Goal: Complete application form

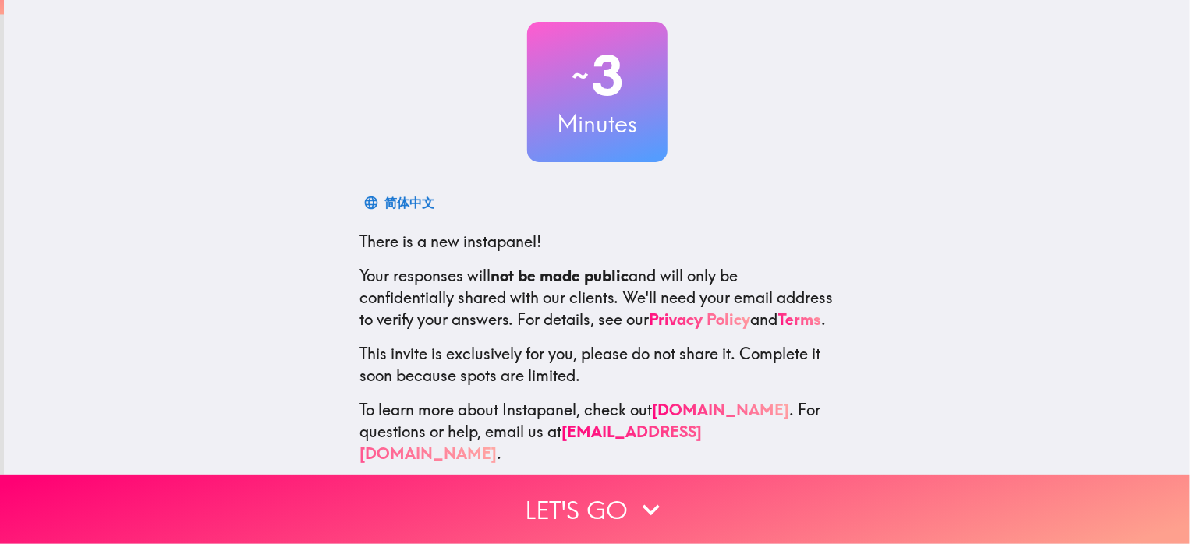
scroll to position [104, 0]
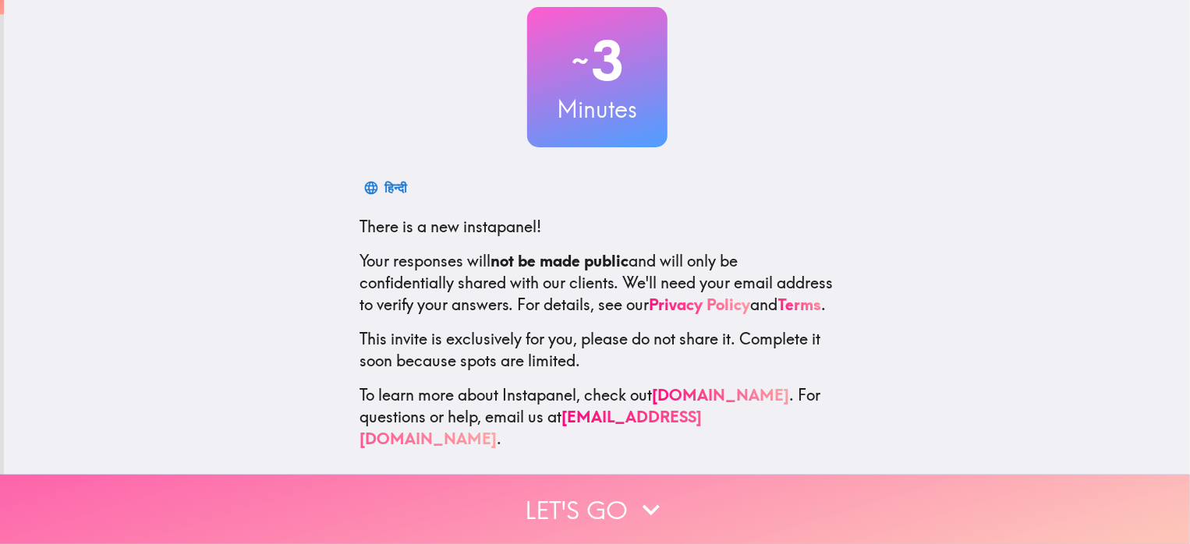
click at [595, 484] on button "Let's go" at bounding box center [595, 509] width 1190 height 69
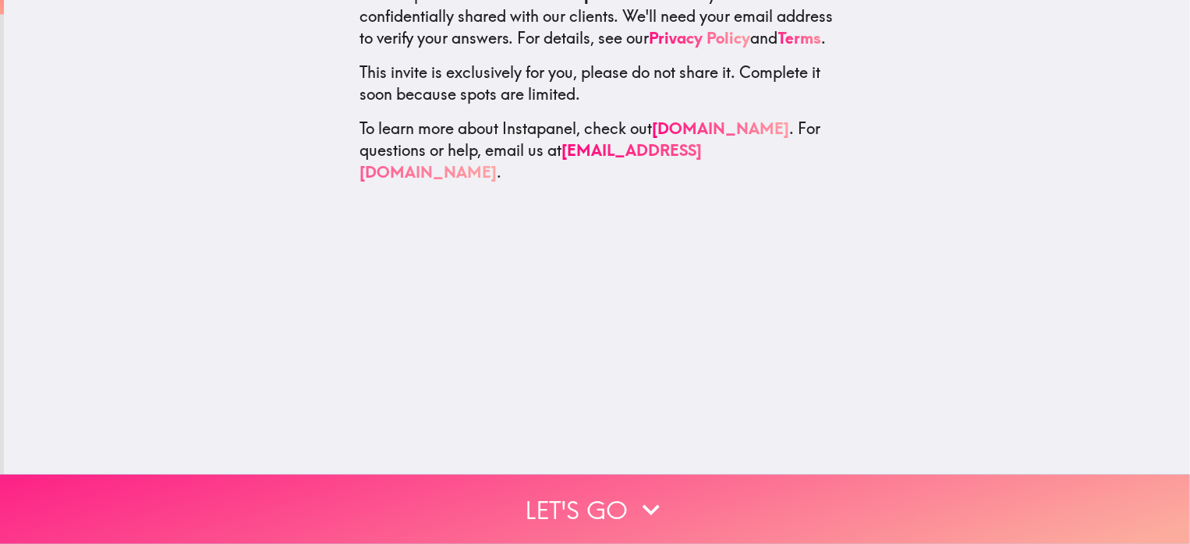
scroll to position [0, 0]
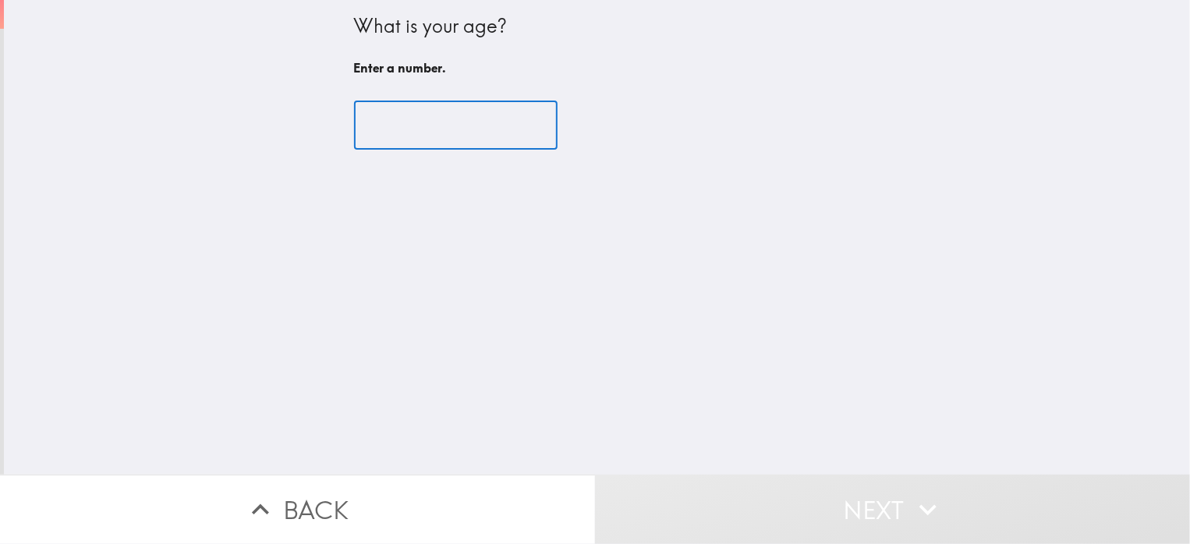
click at [412, 119] on input "number" at bounding box center [456, 125] width 204 height 48
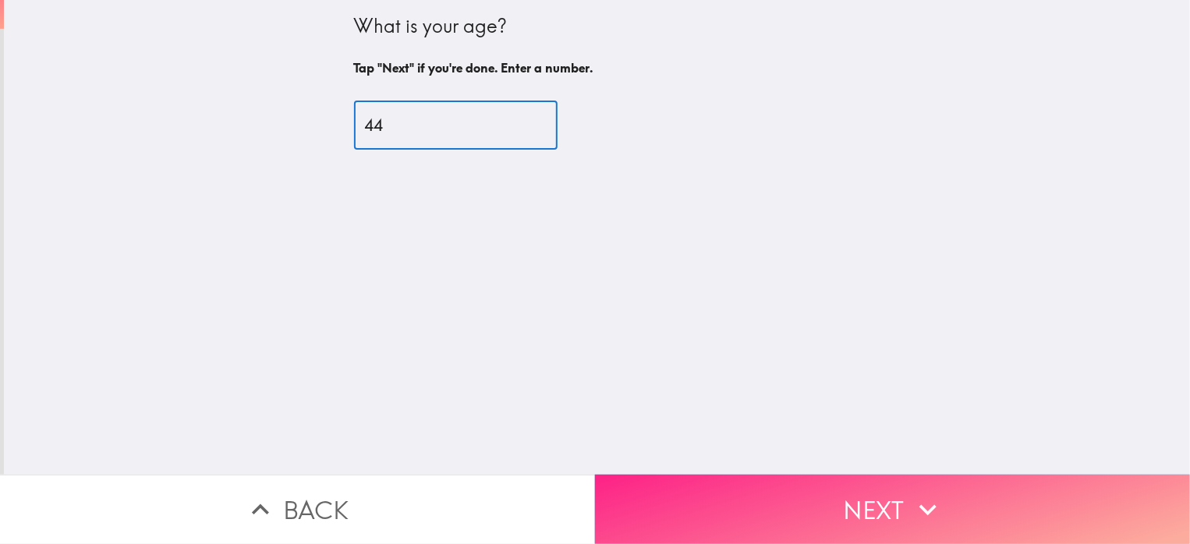
type input "44"
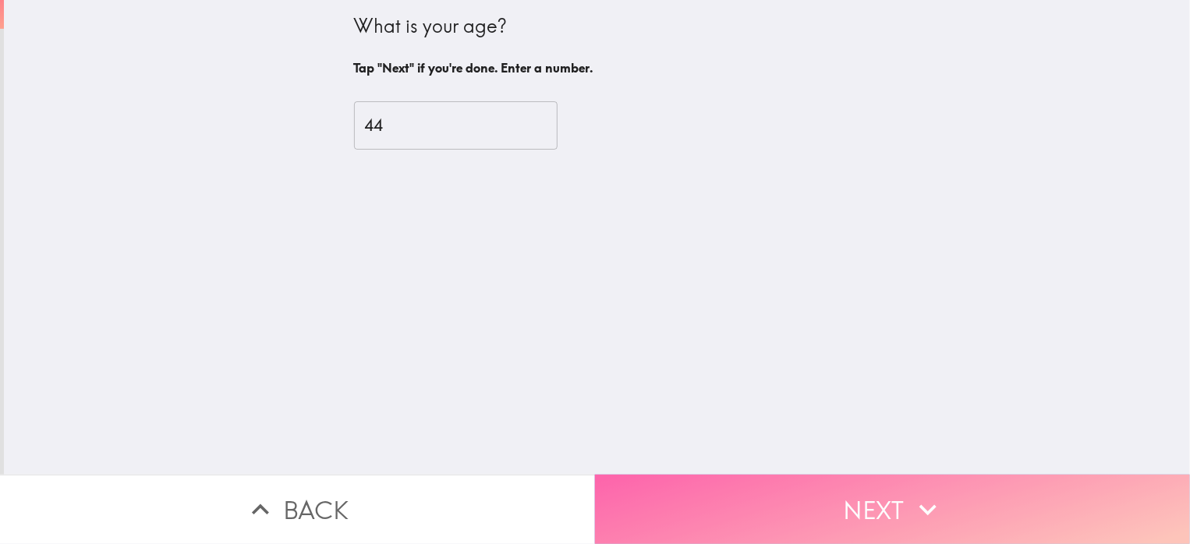
click at [849, 500] on button "Next" at bounding box center [892, 509] width 595 height 69
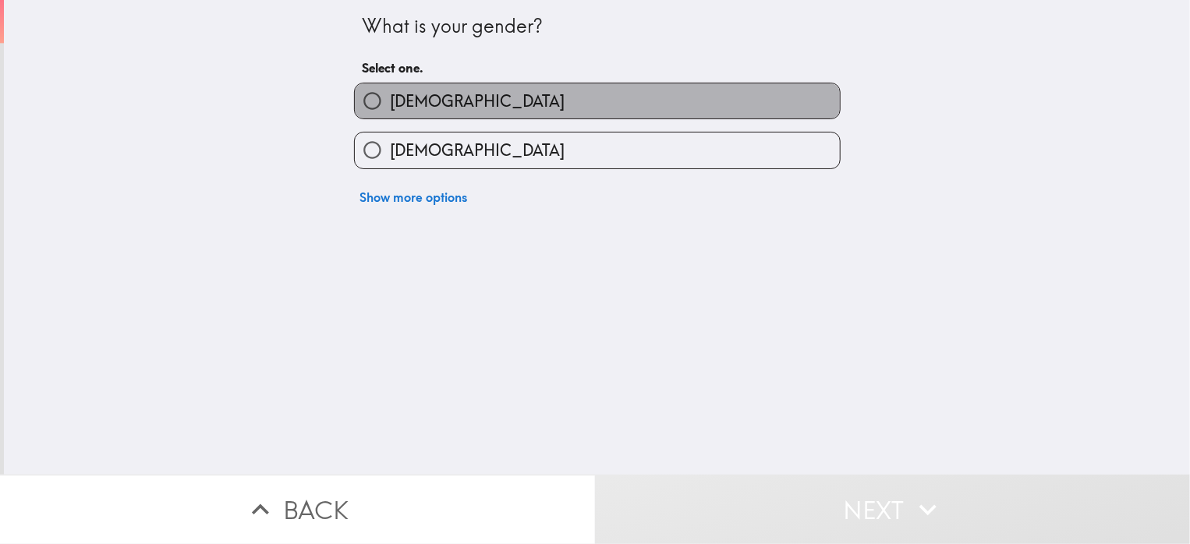
click at [406, 105] on span "[DEMOGRAPHIC_DATA]" at bounding box center [477, 101] width 175 height 22
click at [390, 105] on input "[DEMOGRAPHIC_DATA]" at bounding box center [372, 100] width 35 height 35
radio input "true"
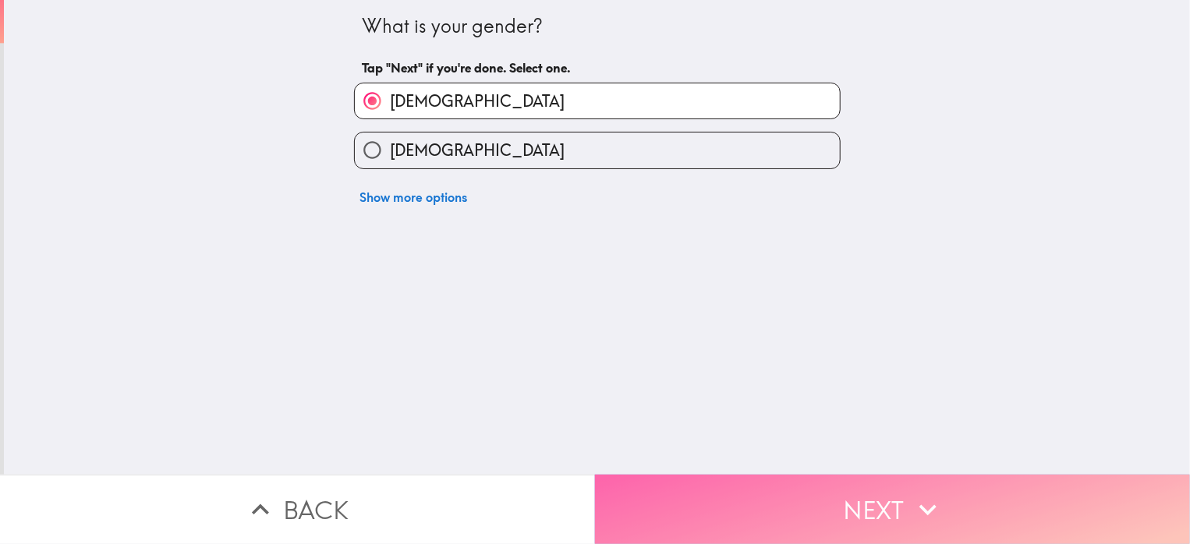
click at [883, 482] on button "Next" at bounding box center [892, 509] width 595 height 69
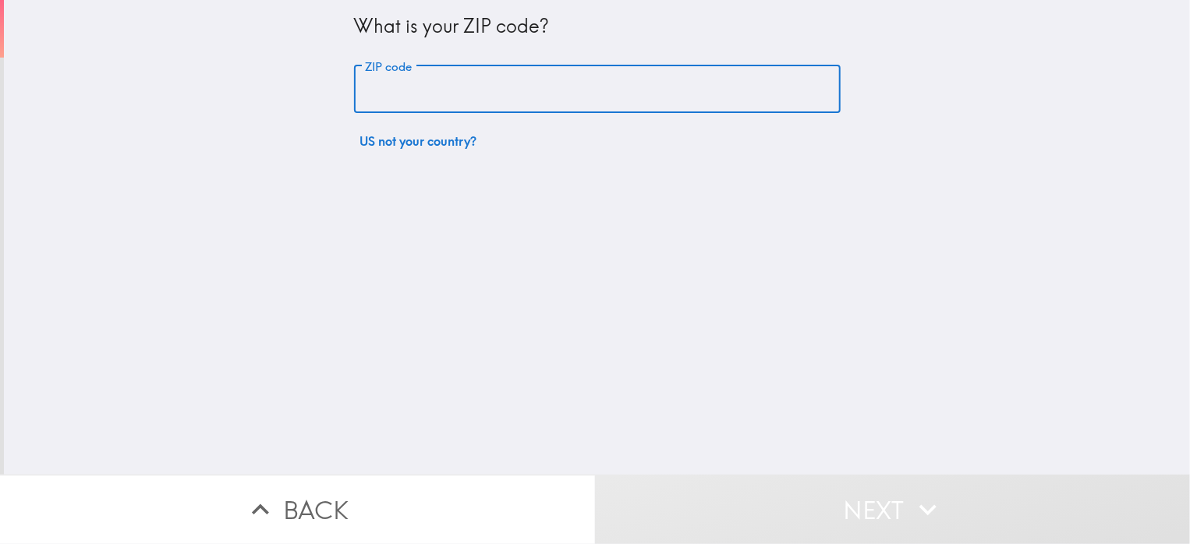
click at [397, 89] on input "ZIP code" at bounding box center [597, 90] width 487 height 48
type input "05743"
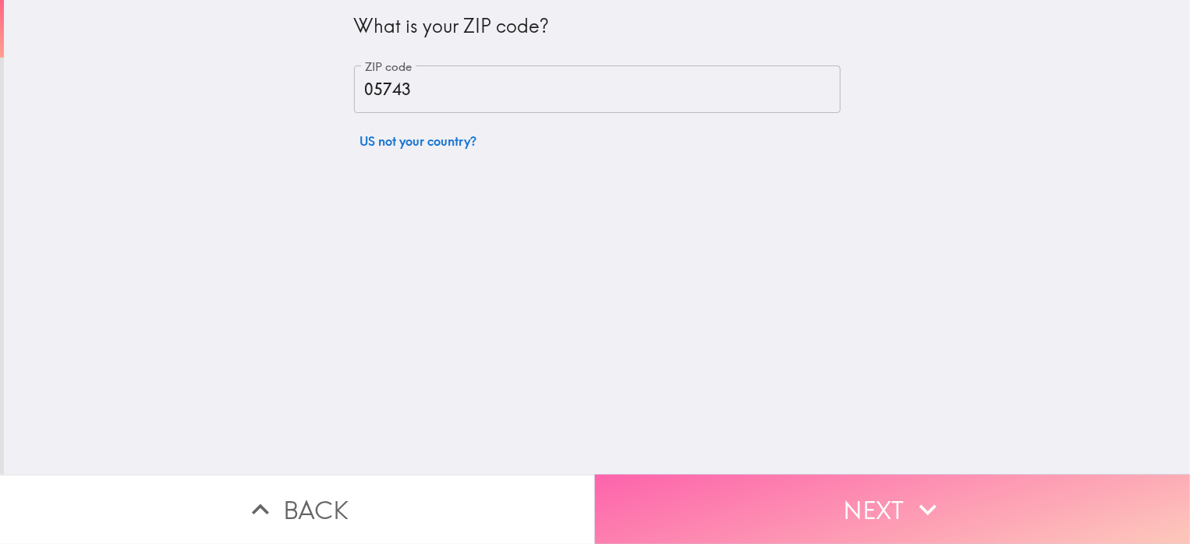
click at [861, 495] on button "Next" at bounding box center [892, 509] width 595 height 69
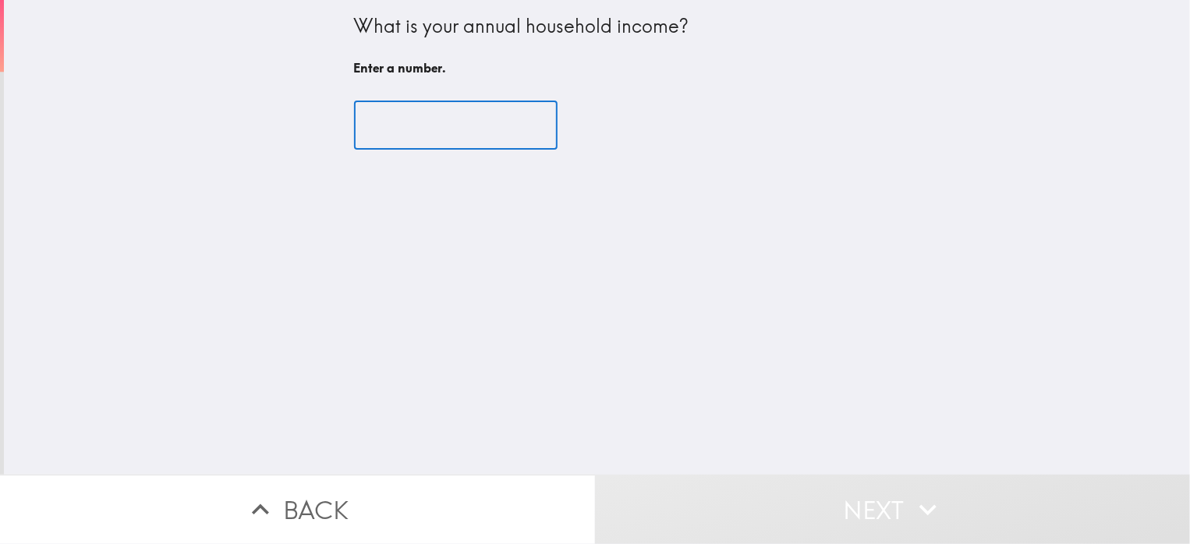
click at [418, 120] on input "number" at bounding box center [456, 125] width 204 height 48
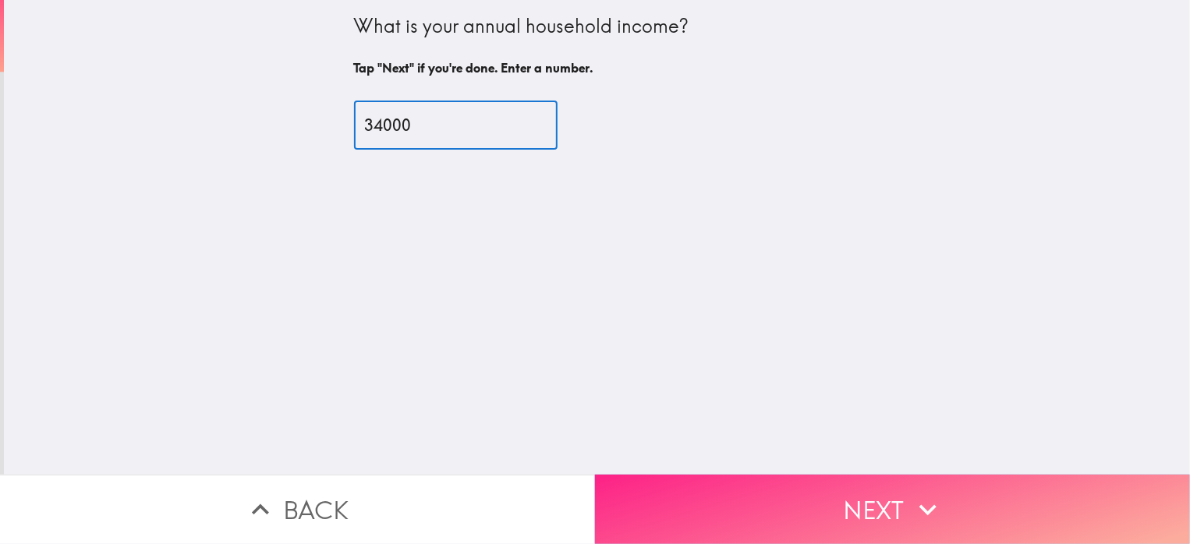
type input "34000"
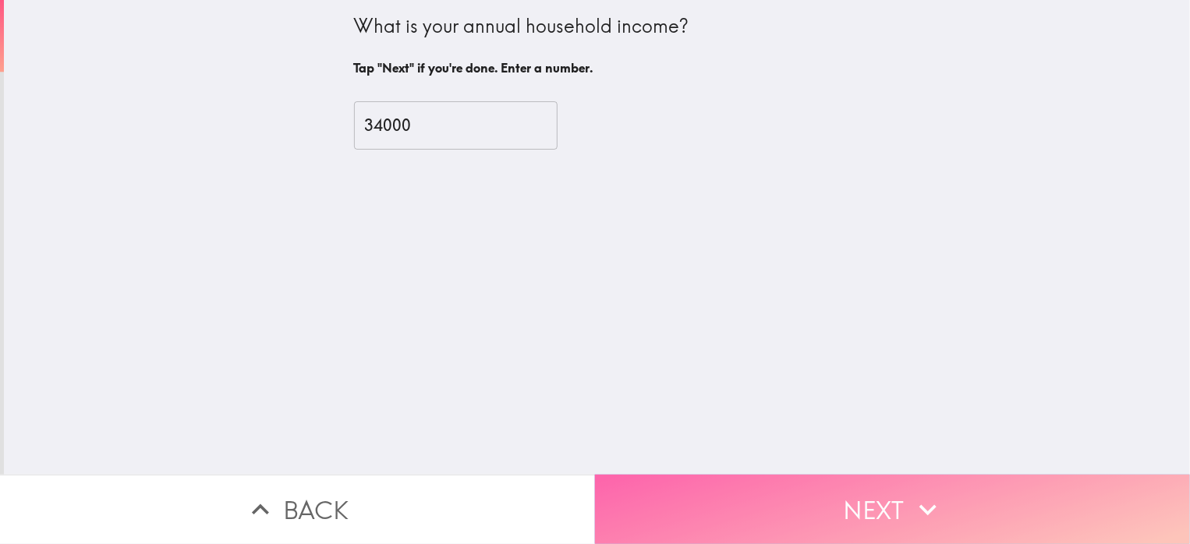
click at [886, 498] on button "Next" at bounding box center [892, 509] width 595 height 69
